Goal: Transaction & Acquisition: Book appointment/travel/reservation

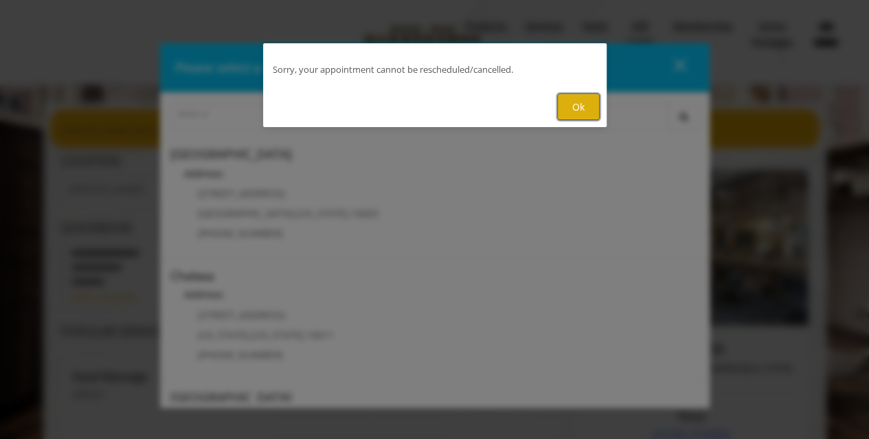
click at [573, 106] on button "Ok" at bounding box center [578, 106] width 43 height 27
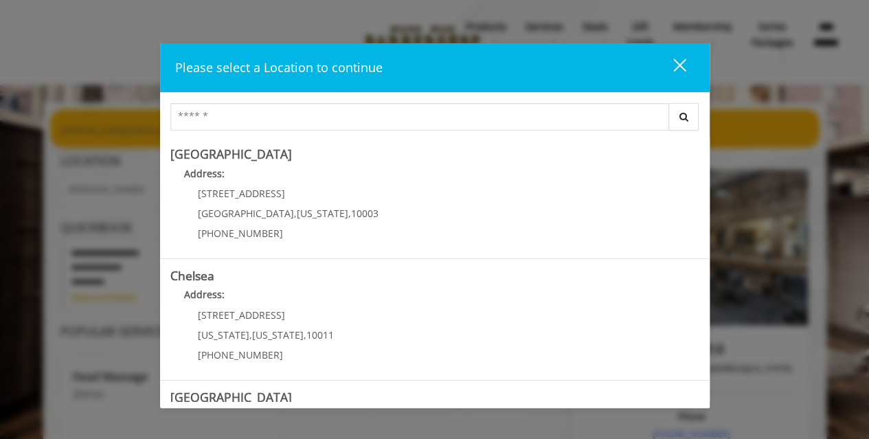
click at [689, 65] on button "close" at bounding box center [671, 68] width 47 height 28
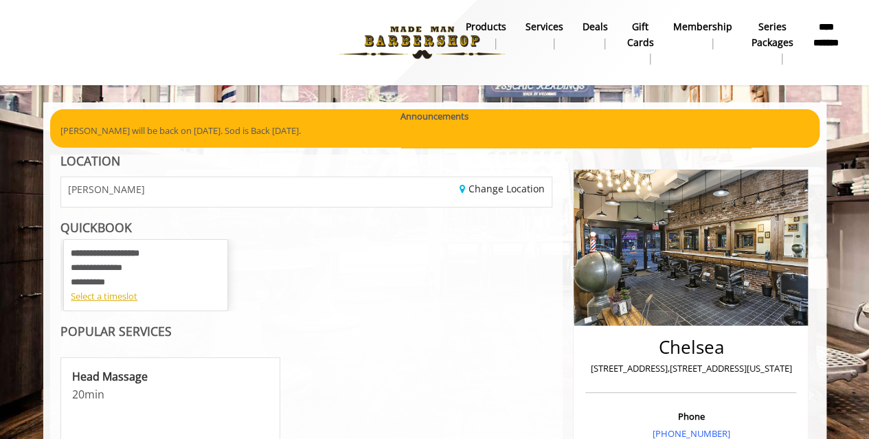
click at [161, 266] on div "**********" at bounding box center [146, 268] width 150 height 43
click at [105, 297] on div "Select a timeslot" at bounding box center [146, 296] width 150 height 14
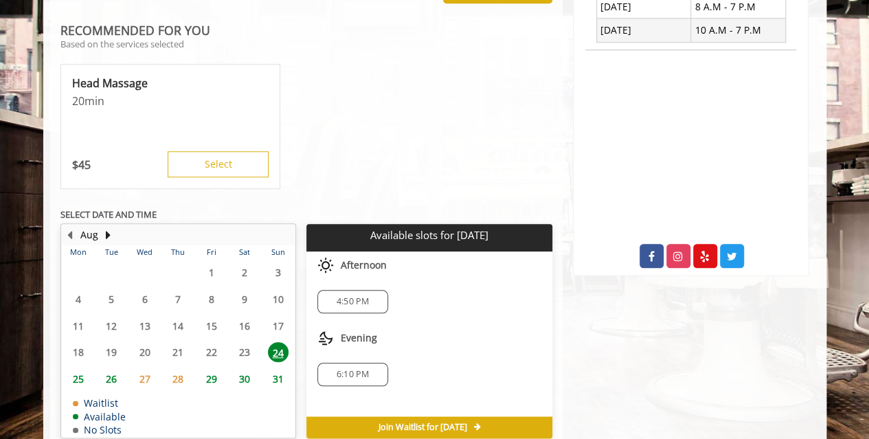
scroll to position [582, 0]
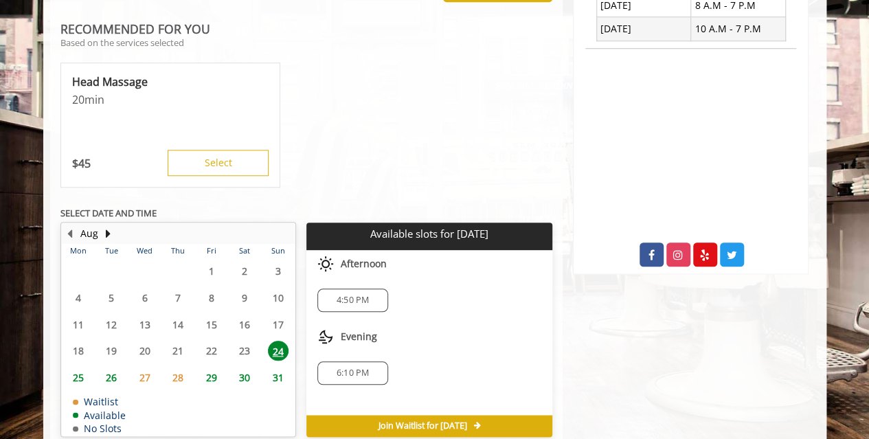
click at [332, 300] on span "4:50 PM" at bounding box center [353, 300] width 58 height 11
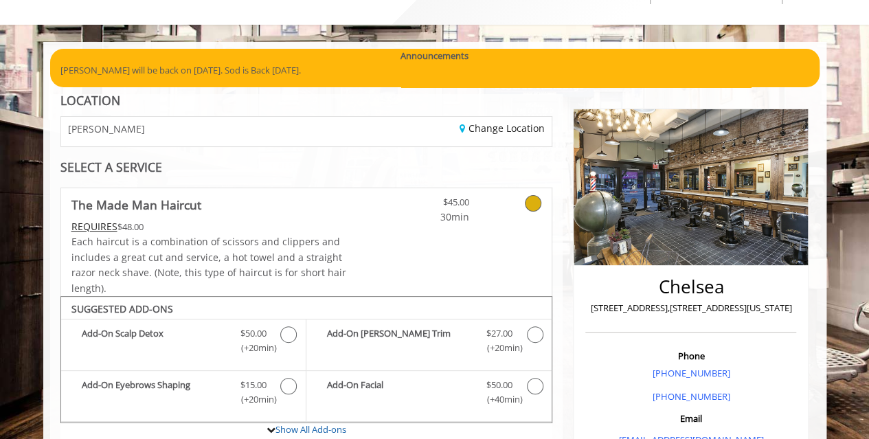
scroll to position [65, 0]
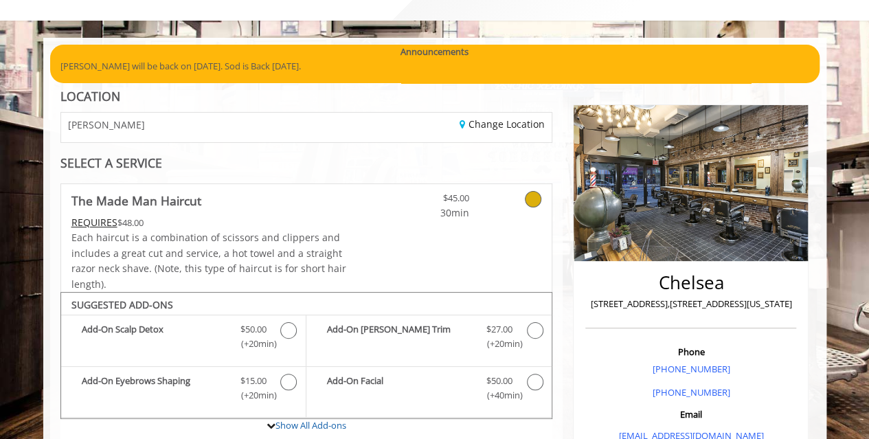
click at [495, 216] on link at bounding box center [516, 202] width 52 height 36
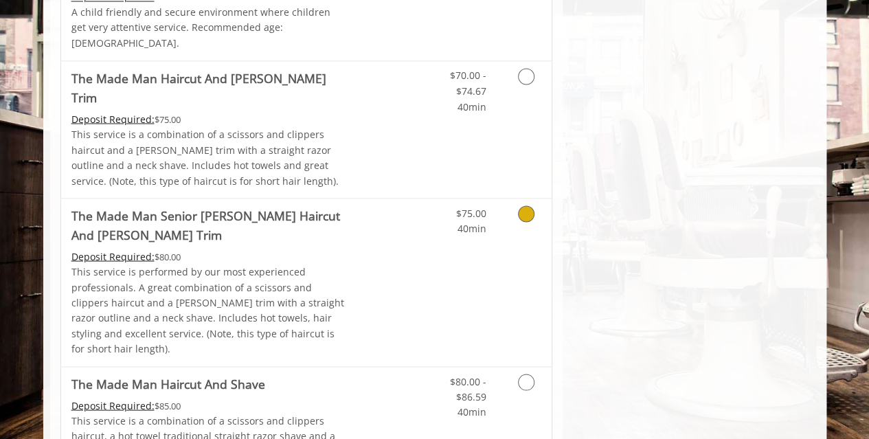
scroll to position [1224, 0]
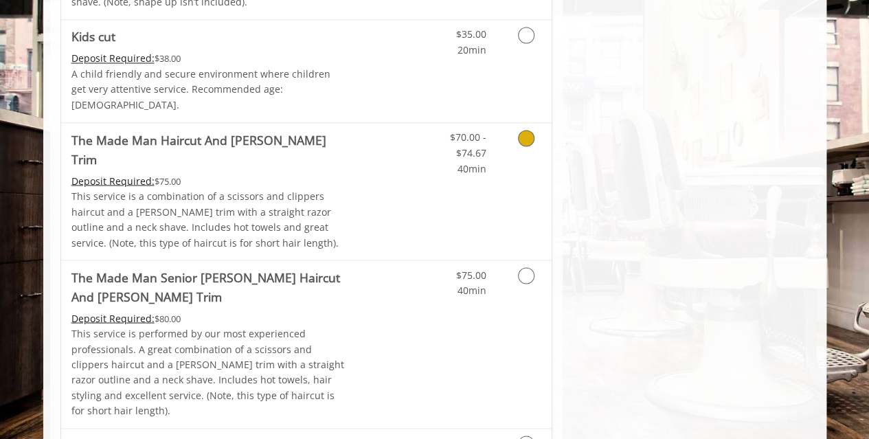
click at [313, 188] on p "This service is a combination of a scissors and clippers haircut and a [PERSON_…" at bounding box center [209, 219] width 276 height 62
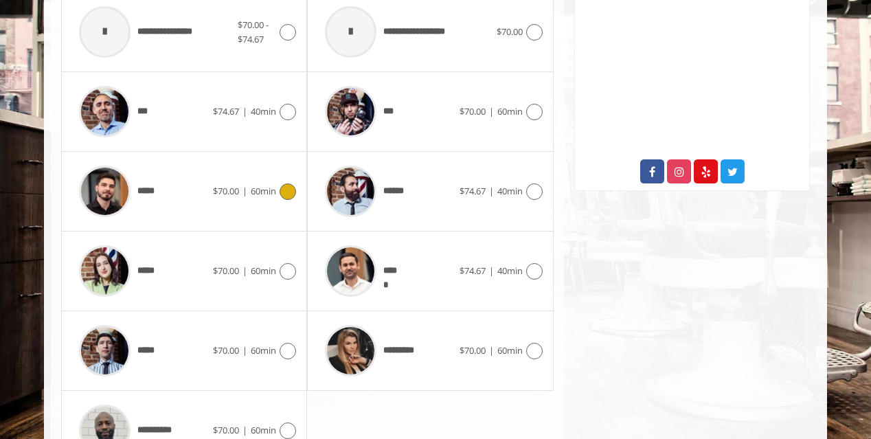
scroll to position [711, 0]
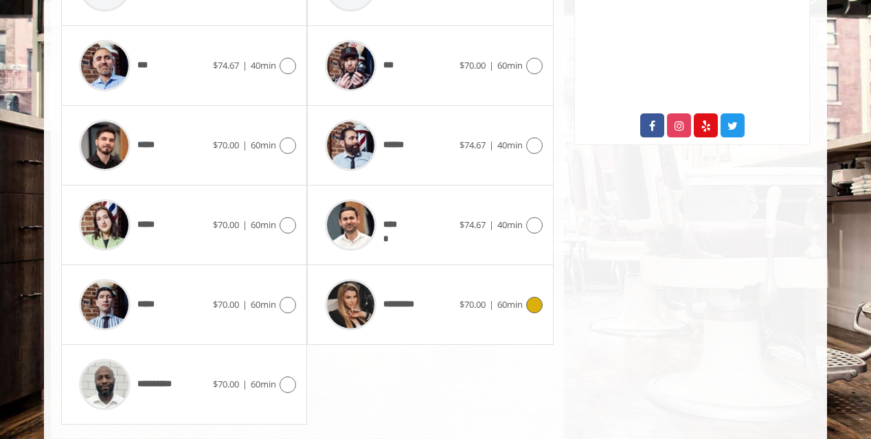
click at [416, 272] on span "*********" at bounding box center [367, 304] width 99 height 65
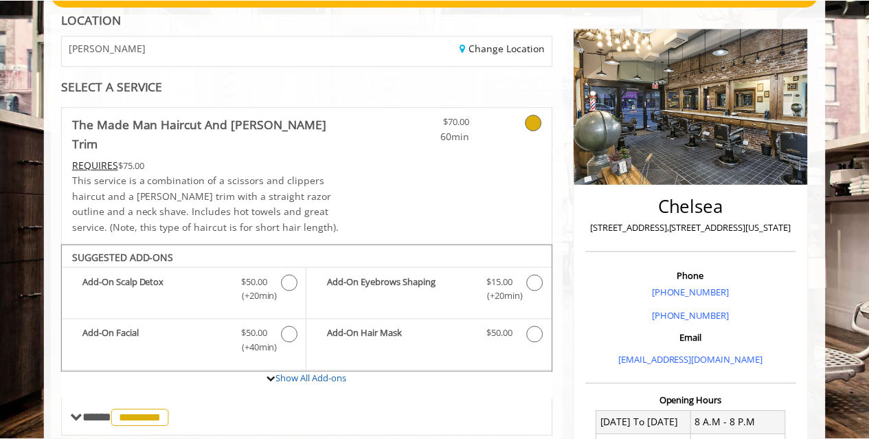
scroll to position [141, 0]
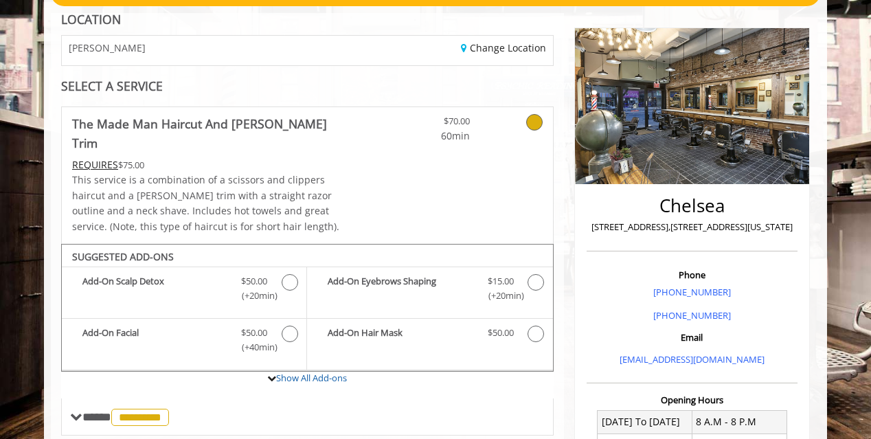
click at [304, 172] on p "This service is a combination of a scissors and clippers haircut and a [PERSON_…" at bounding box center [210, 203] width 276 height 62
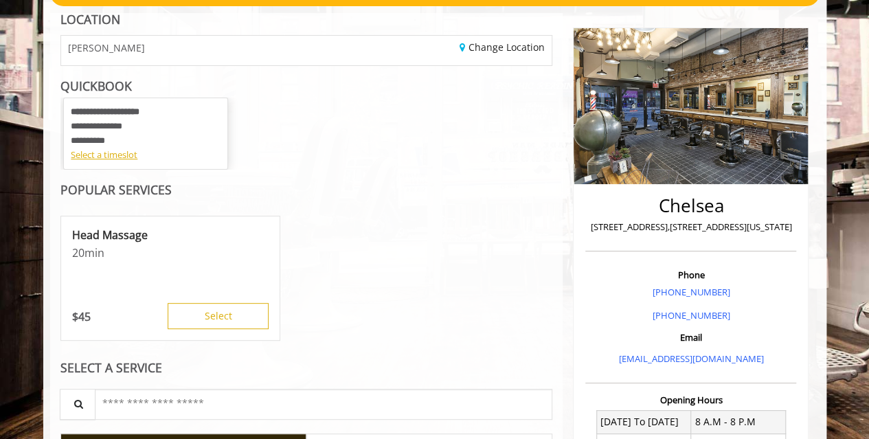
scroll to position [139, 0]
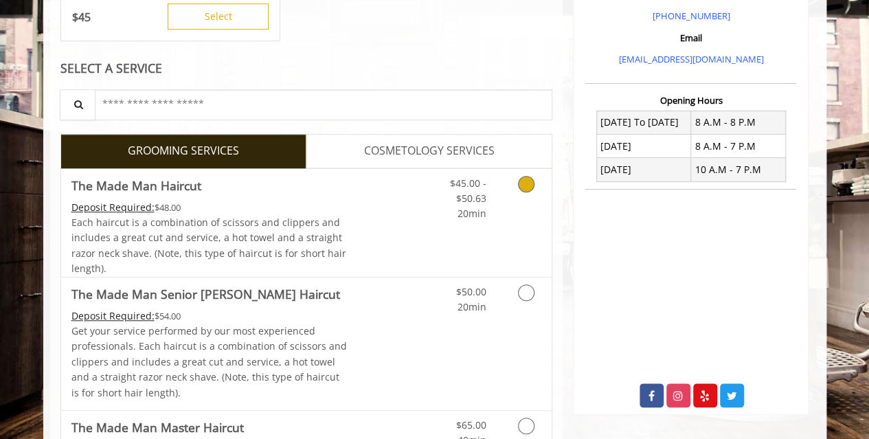
click at [309, 223] on span "Each haircut is a combination of scissors and clippers and includes a great cut…" at bounding box center [208, 245] width 275 height 59
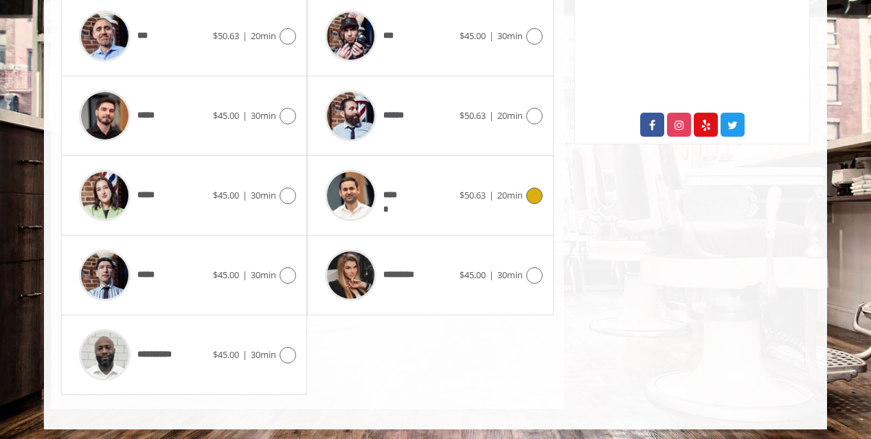
scroll to position [699, 0]
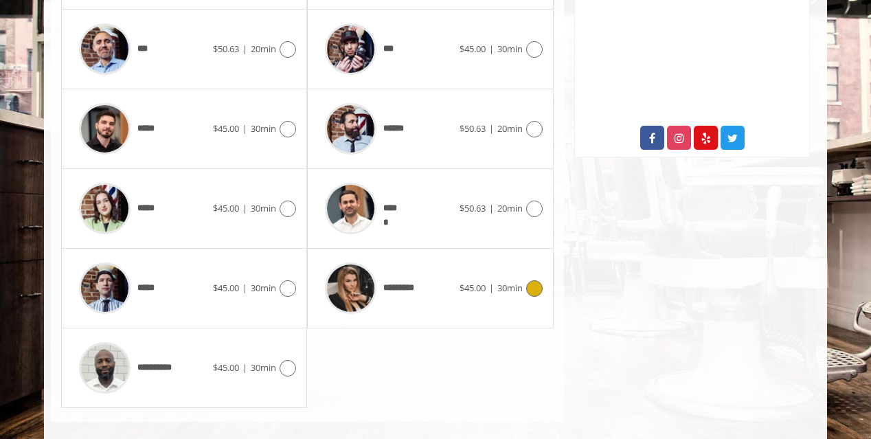
click at [455, 274] on div "*********" at bounding box center [388, 288] width 141 height 65
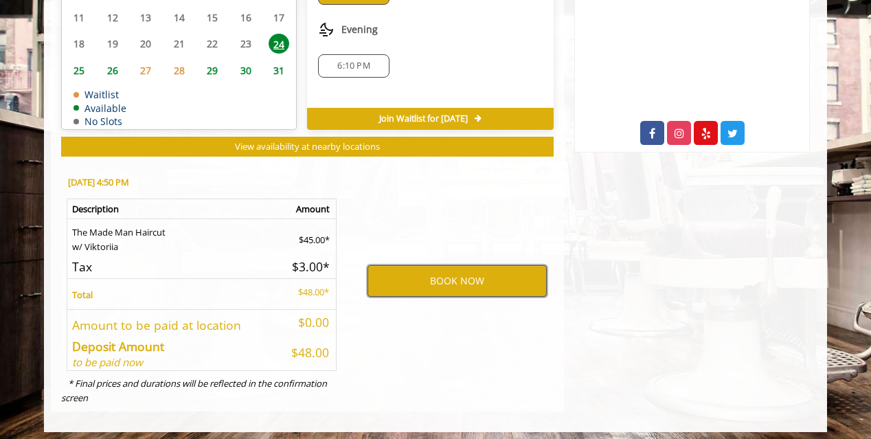
scroll to position [706, 0]
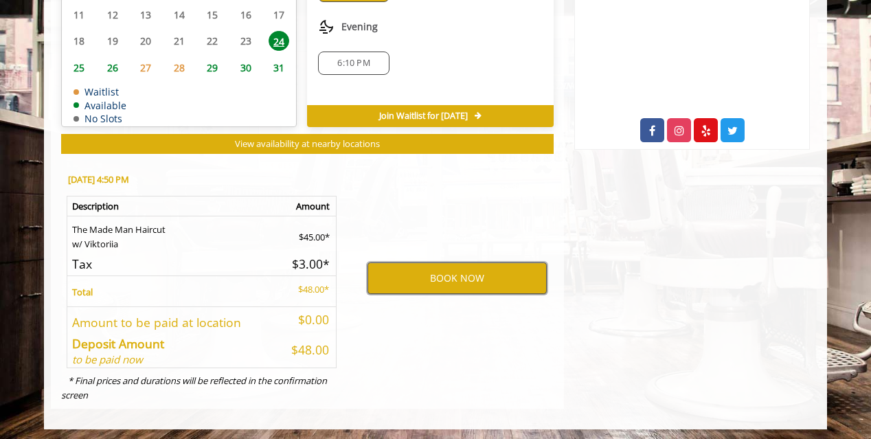
click at [398, 277] on button "BOOK NOW" at bounding box center [456, 278] width 179 height 32
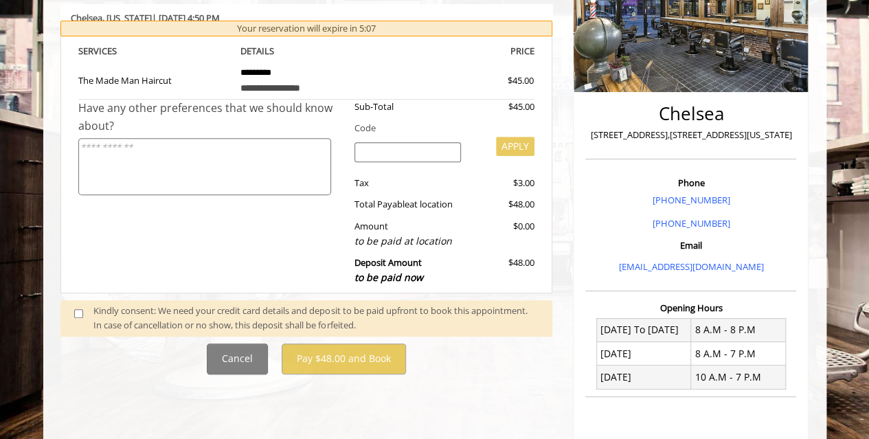
scroll to position [235, 0]
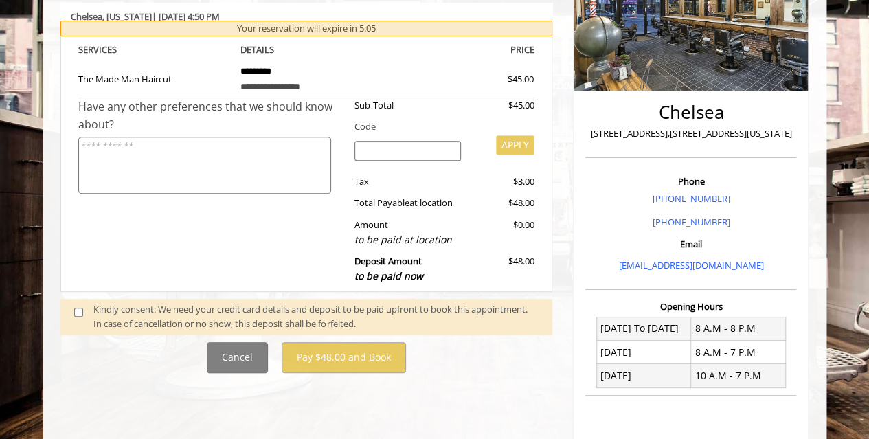
click at [73, 310] on span at bounding box center [84, 316] width 41 height 29
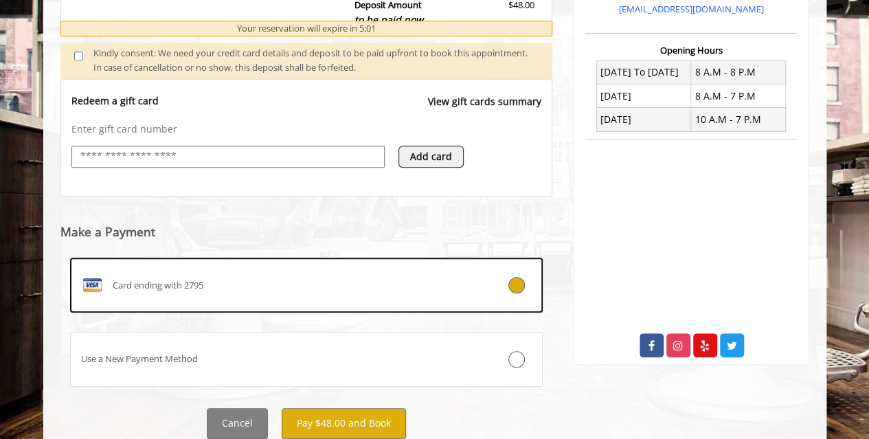
scroll to position [493, 0]
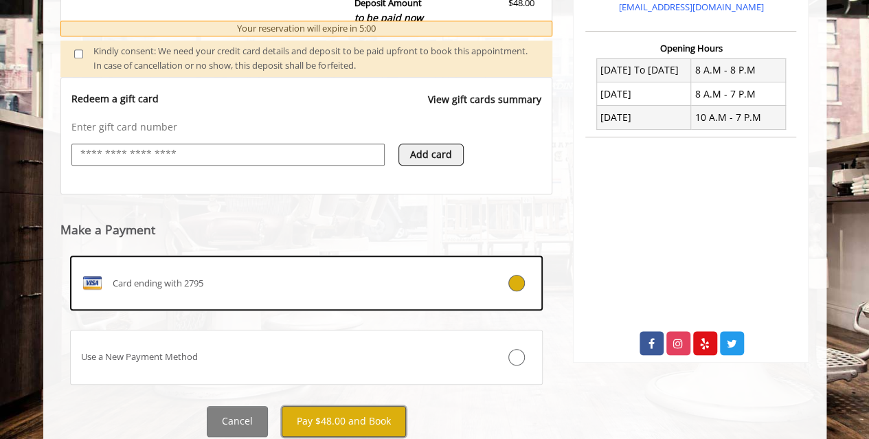
click at [330, 412] on button "Pay $48.00 and Book" at bounding box center [344, 421] width 124 height 31
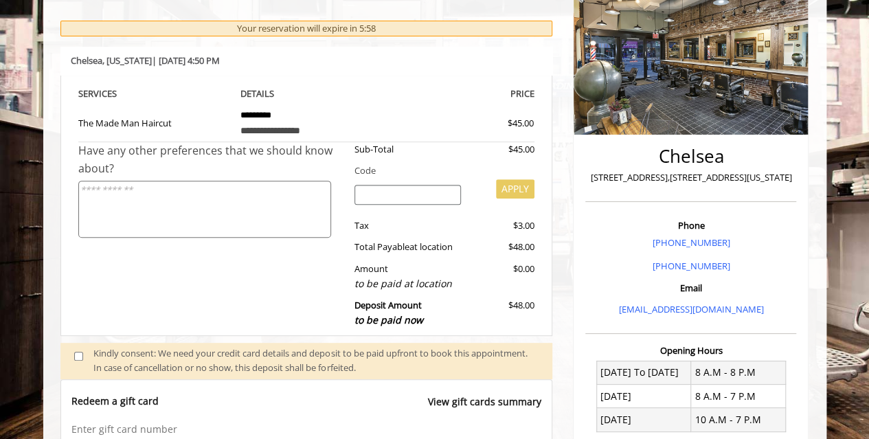
scroll to position [0, 0]
